Goal: Check status

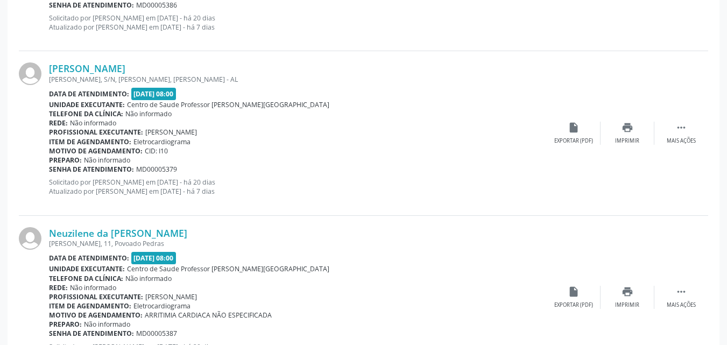
scroll to position [94, 0]
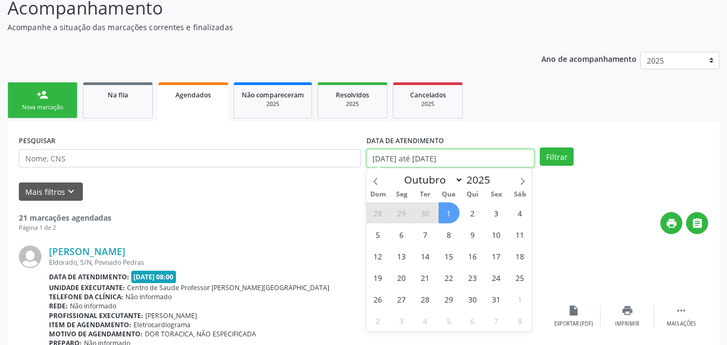
click at [400, 158] on input "[DATE] até [DATE]" at bounding box center [450, 158] width 168 height 18
click at [375, 180] on icon at bounding box center [376, 182] width 8 height 8
select select "8"
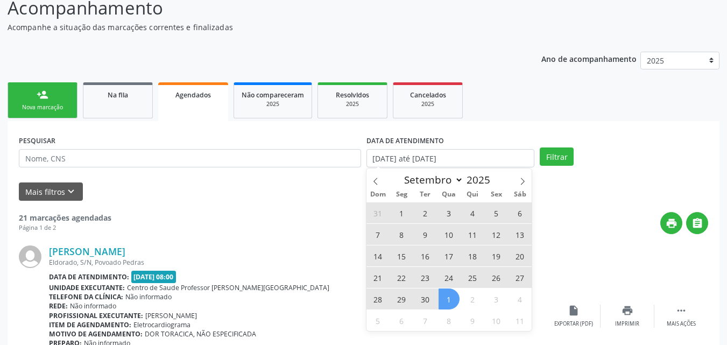
click at [402, 214] on span "1" at bounding box center [401, 212] width 21 height 21
type input "[DATE]"
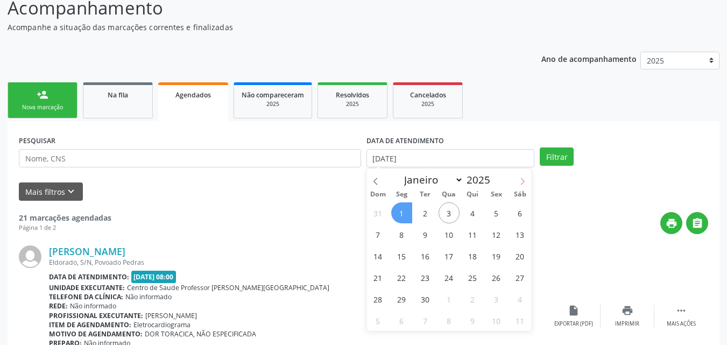
click at [517, 180] on span at bounding box center [522, 177] width 18 height 18
click at [373, 176] on span at bounding box center [375, 177] width 18 height 18
click at [377, 182] on icon at bounding box center [376, 182] width 8 height 8
select select "6"
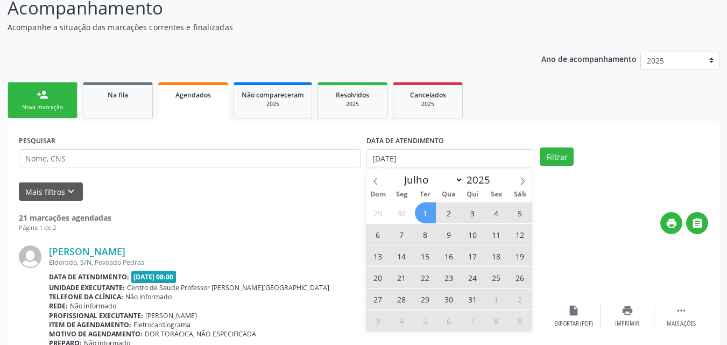
click at [422, 208] on span "1" at bounding box center [425, 212] width 21 height 21
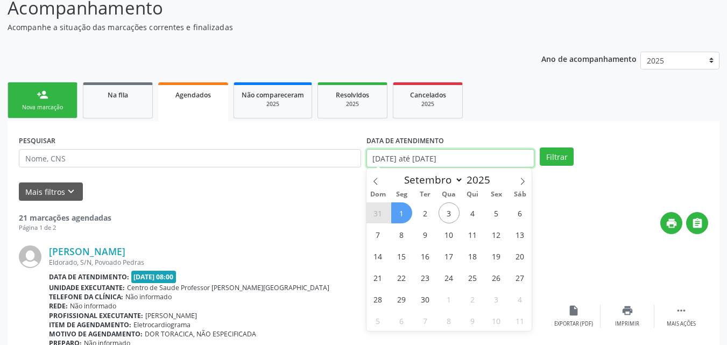
click at [516, 156] on input "[DATE] até [DATE]" at bounding box center [450, 158] width 168 height 18
click at [377, 178] on icon at bounding box center [376, 182] width 8 height 8
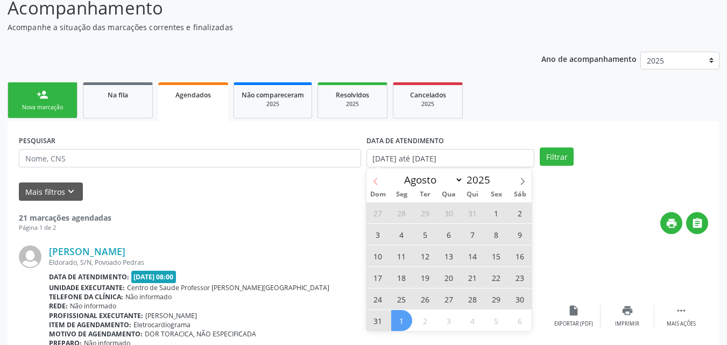
click at [377, 178] on icon at bounding box center [376, 182] width 8 height 8
select select "6"
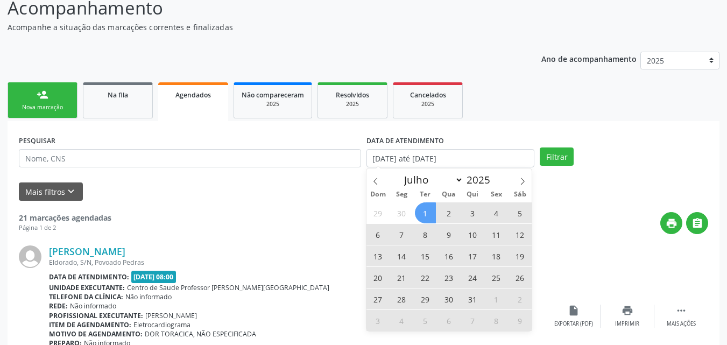
click at [426, 211] on span "1" at bounding box center [425, 212] width 21 height 21
type input "[DATE]"
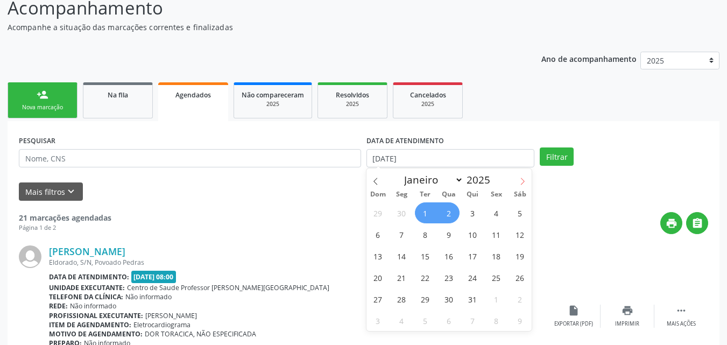
click at [526, 182] on icon at bounding box center [523, 182] width 8 height 8
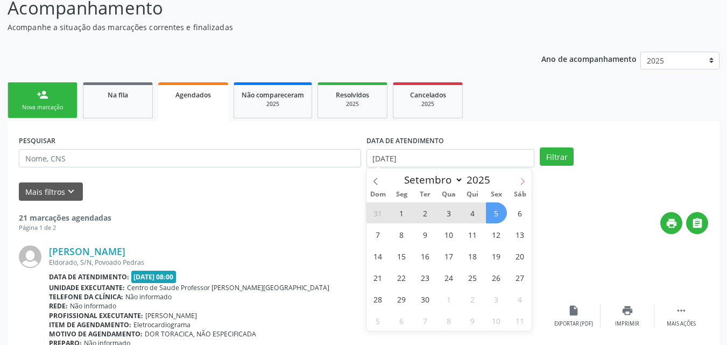
click at [527, 180] on span at bounding box center [522, 177] width 18 height 18
select select "9"
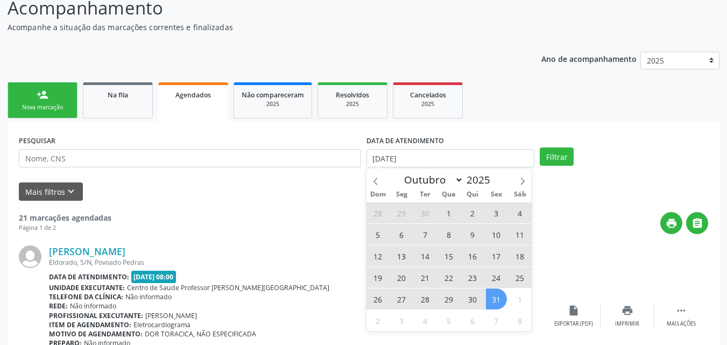
click at [495, 298] on span "31" at bounding box center [496, 298] width 21 height 21
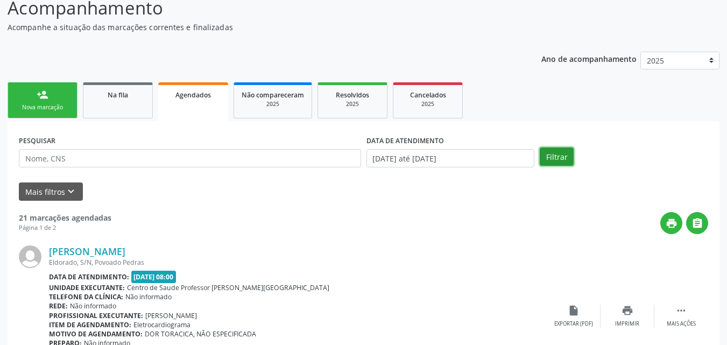
click at [554, 157] on button "Filtrar" at bounding box center [557, 156] width 34 height 18
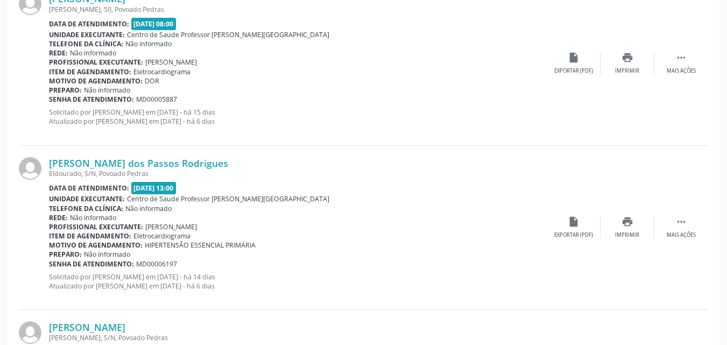
scroll to position [2497, 0]
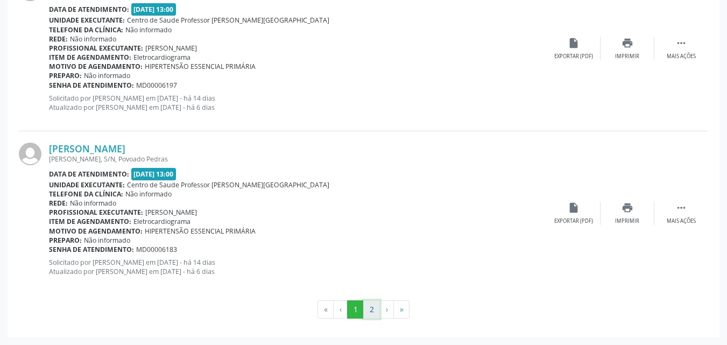
click at [372, 308] on button "2" at bounding box center [371, 309] width 17 height 18
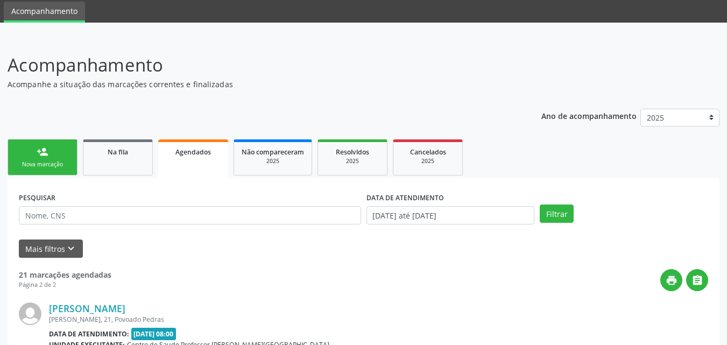
scroll to position [1018, 0]
